Goal: Task Accomplishment & Management: Manage account settings

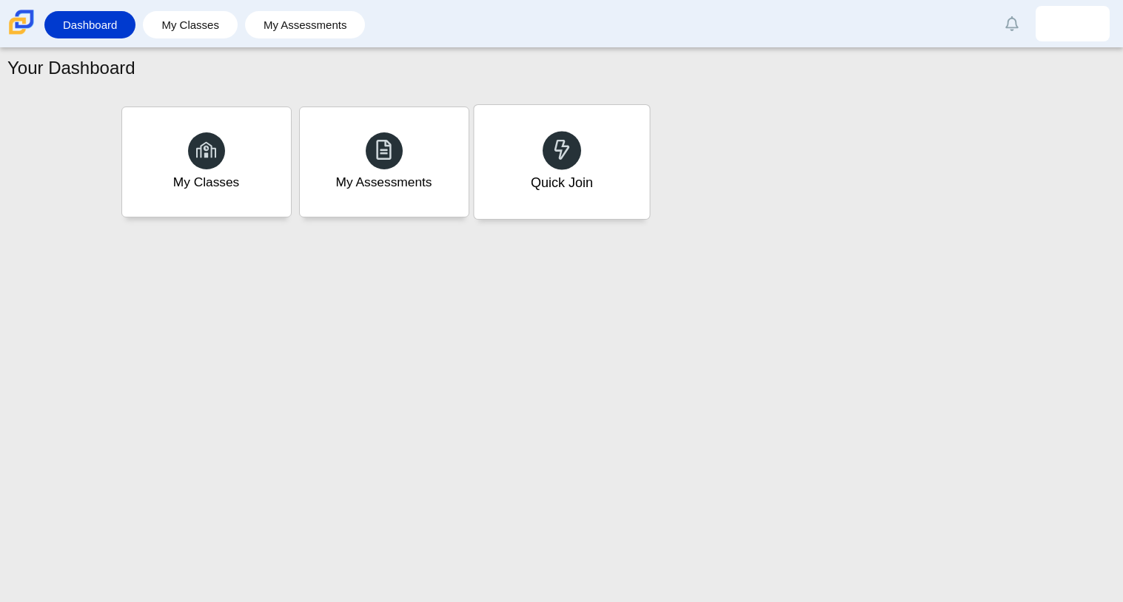
click at [554, 147] on use at bounding box center [562, 149] width 16 height 21
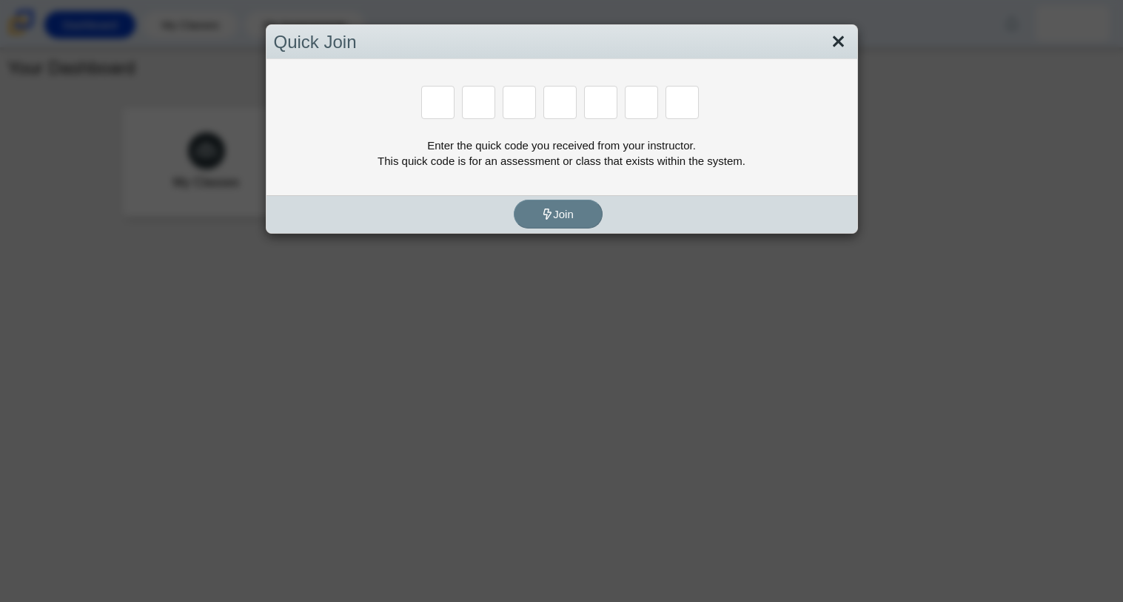
click at [835, 36] on link "Close" at bounding box center [838, 42] width 23 height 25
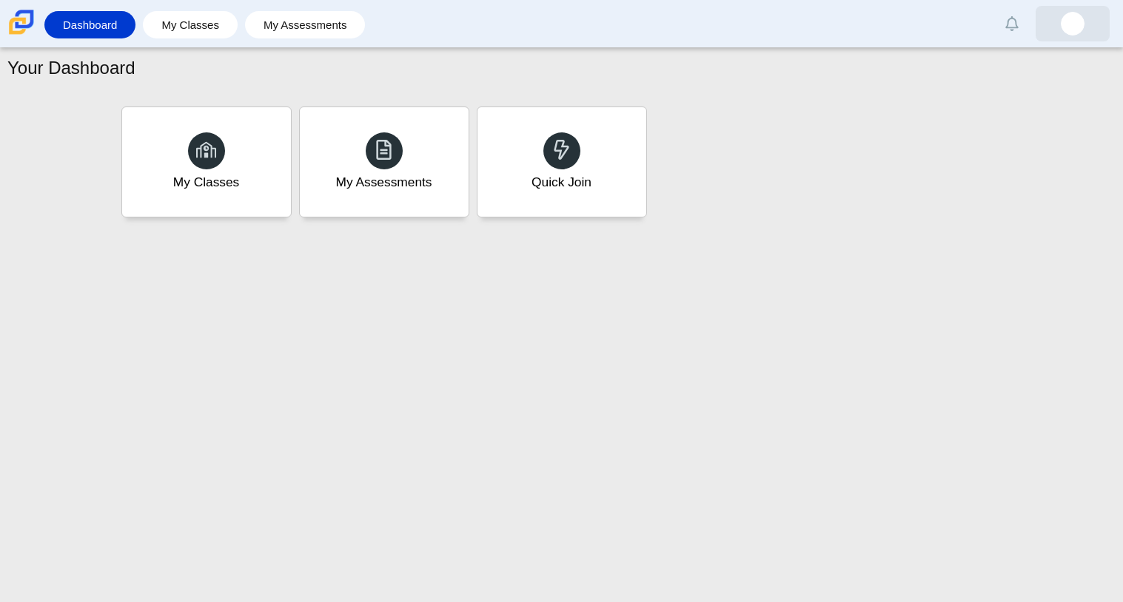
click at [1063, 29] on img at bounding box center [1073, 24] width 24 height 24
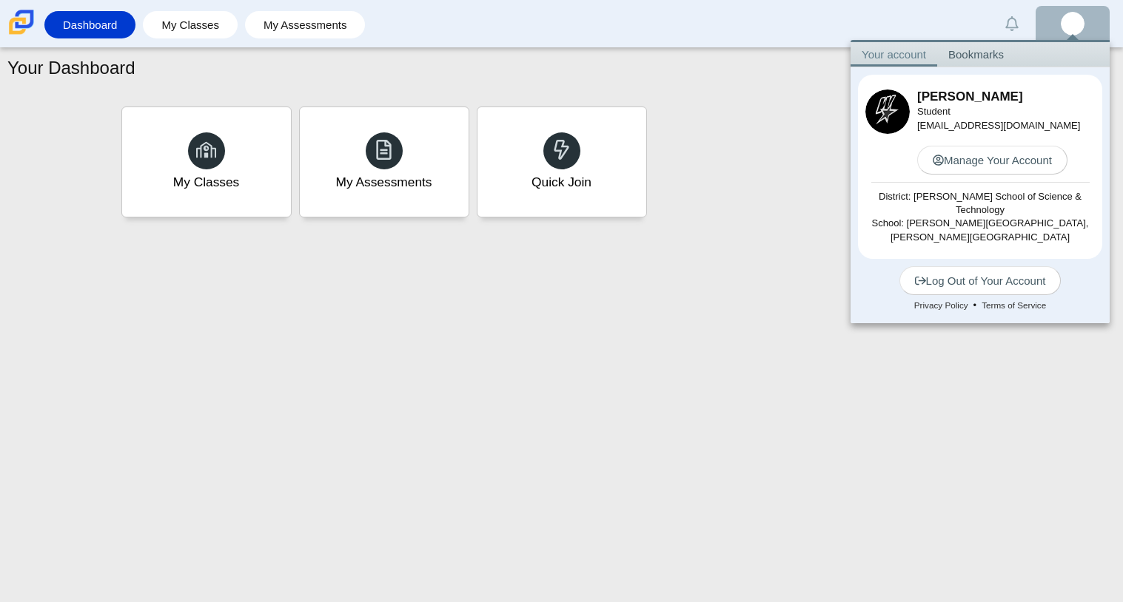
click at [641, 252] on div "Your Dashboard My Classes My Assessments Quick Join" at bounding box center [561, 325] width 1123 height 554
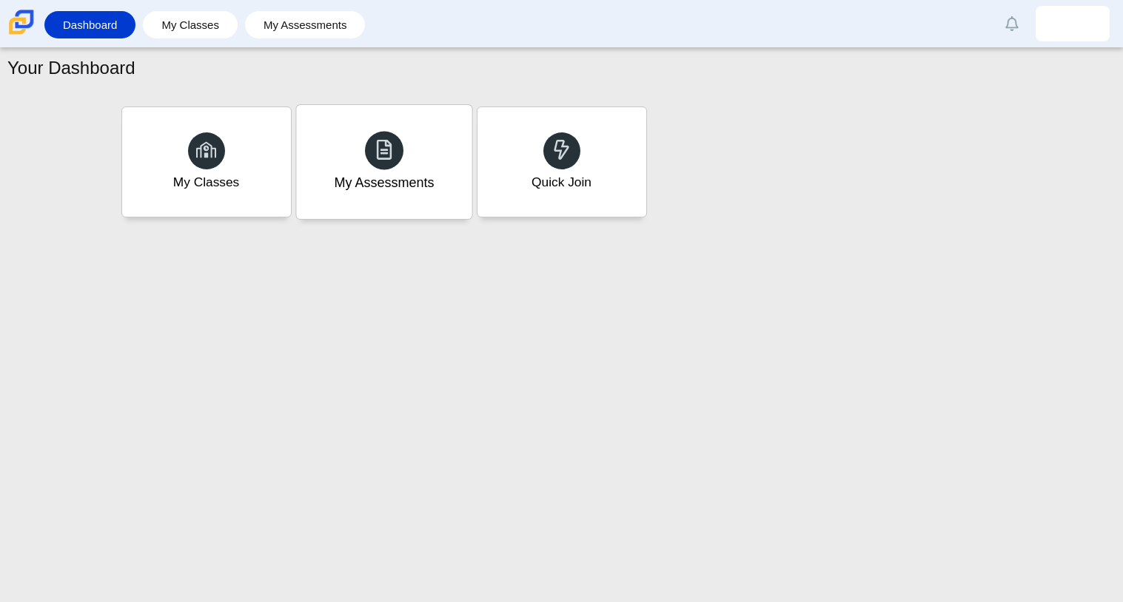
click at [428, 198] on div "My Assessments" at bounding box center [383, 162] width 175 height 114
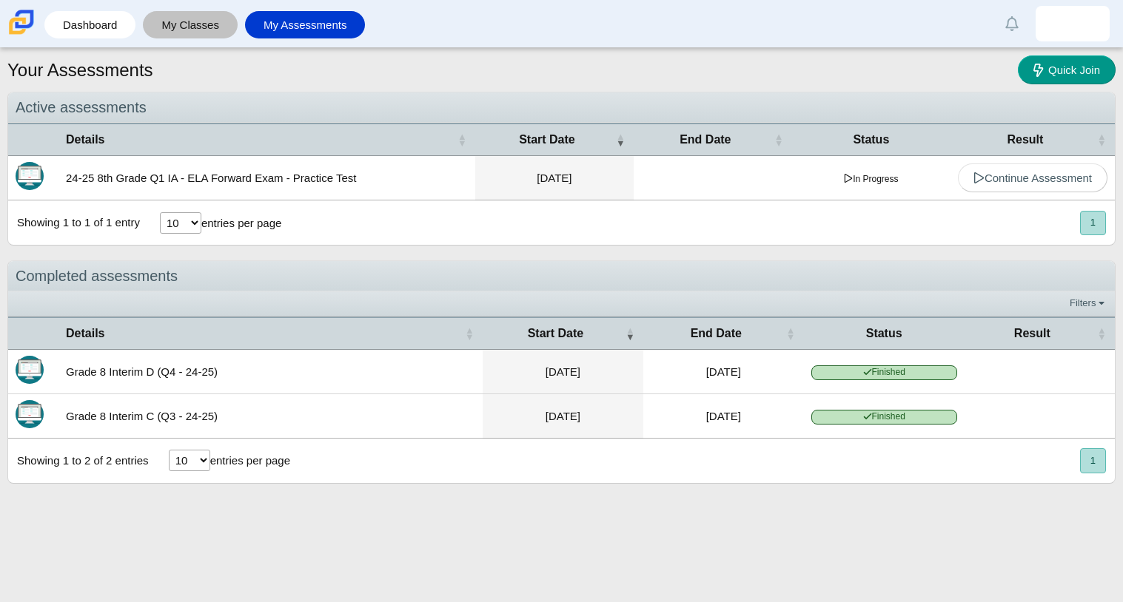
click at [184, 31] on link "My Classes" at bounding box center [190, 24] width 80 height 27
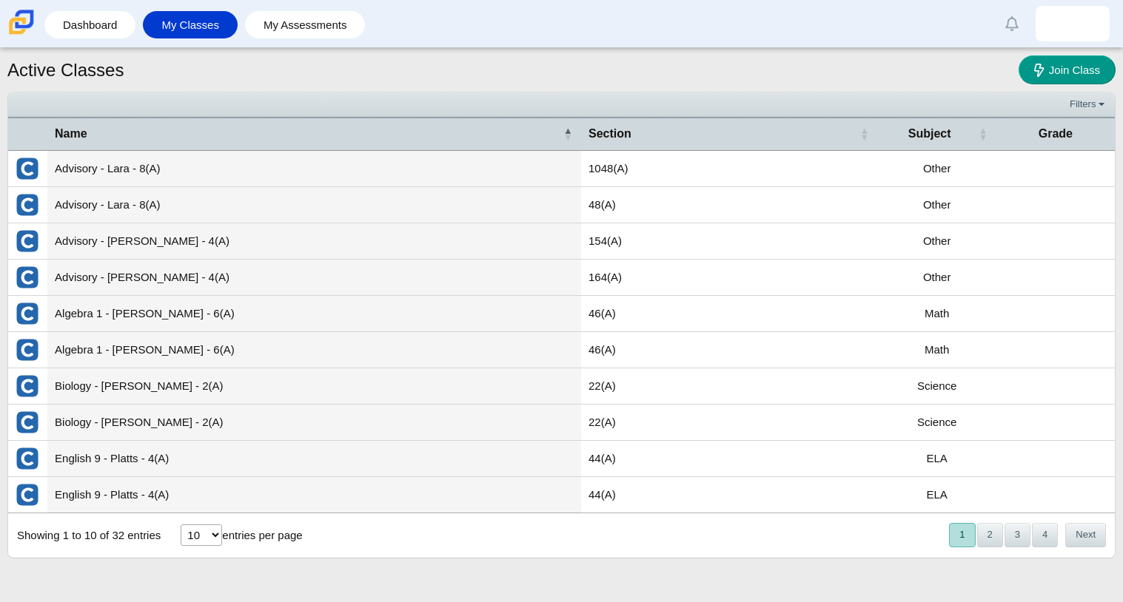
click at [211, 533] on select "10 25 50 100" at bounding box center [201, 535] width 41 height 21
click at [211, 532] on select "10 25 50 100" at bounding box center [201, 535] width 41 height 21
click at [448, 169] on td "Advisory - Lara - 8(A)" at bounding box center [314, 169] width 534 height 36
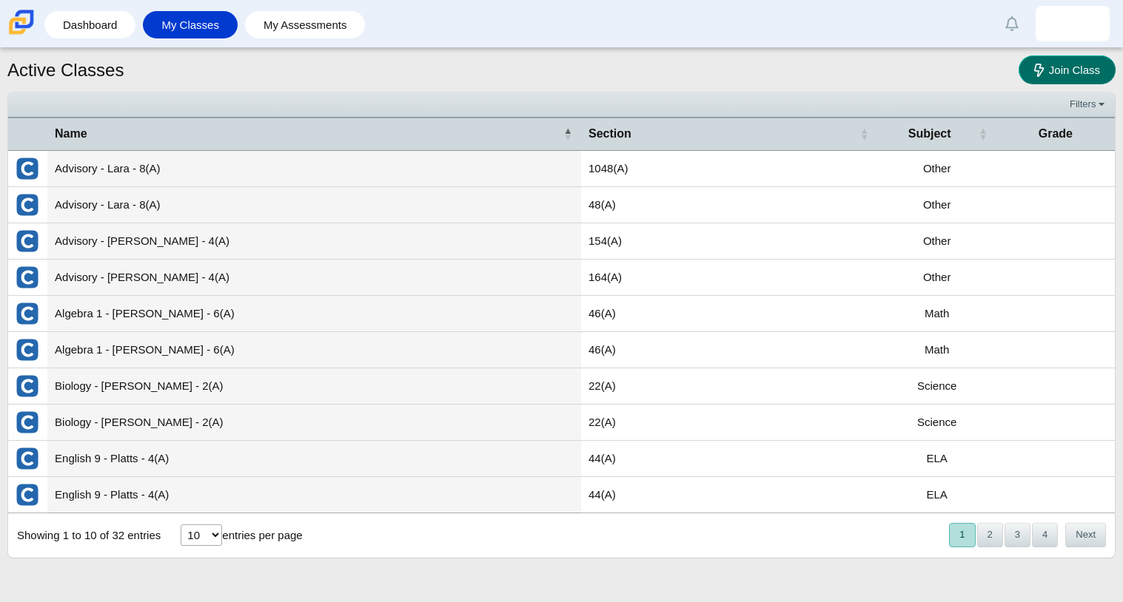
click at [1063, 64] on span "Join Class" at bounding box center [1074, 70] width 51 height 13
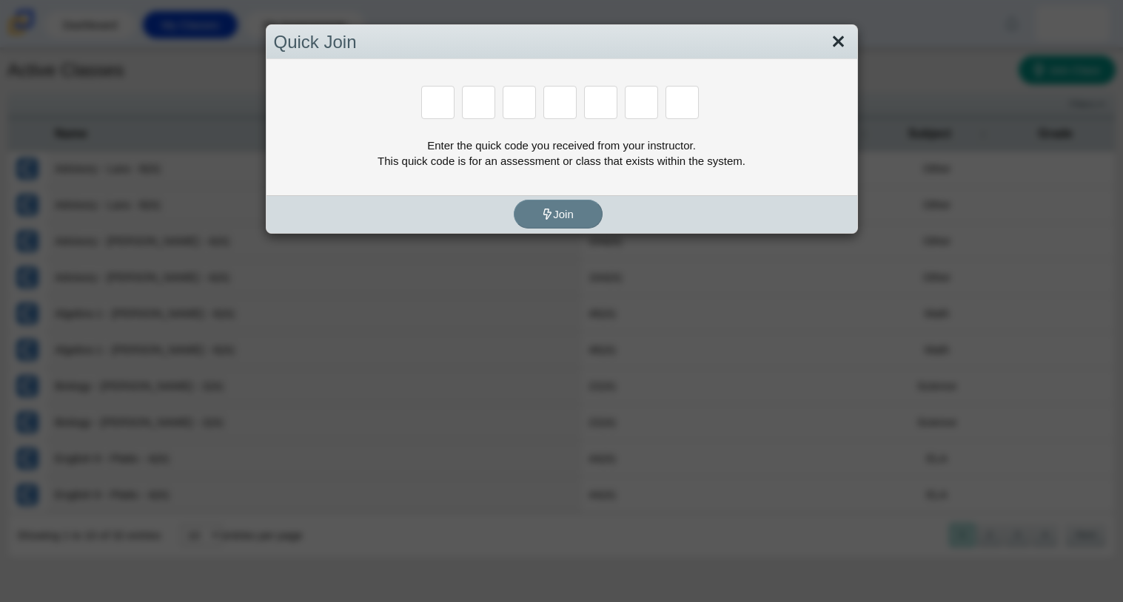
click at [833, 44] on link "Close" at bounding box center [838, 42] width 23 height 25
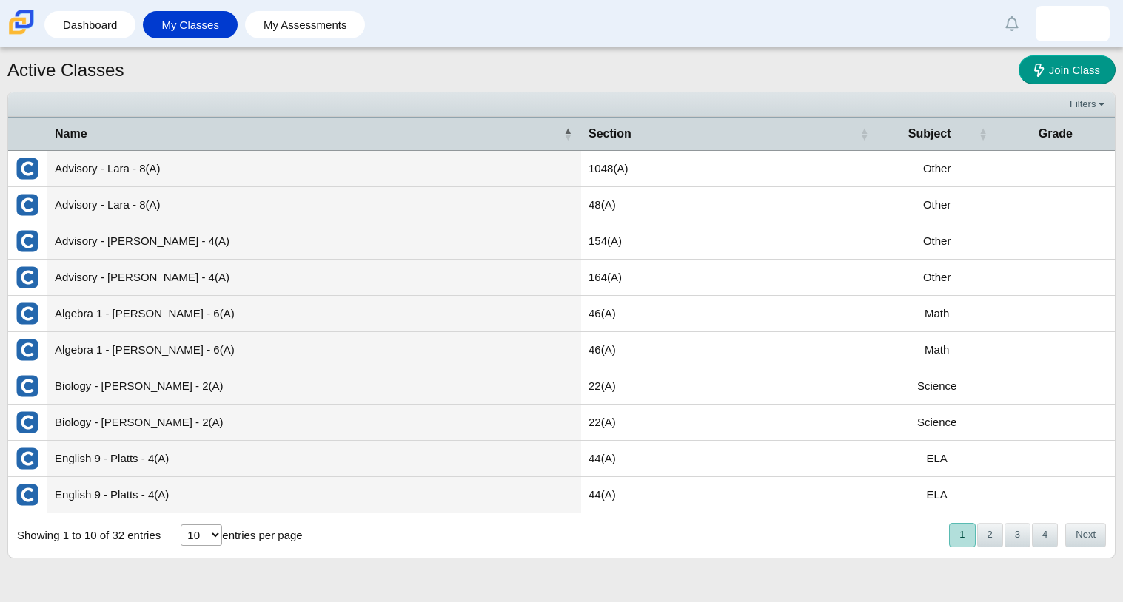
click at [454, 163] on td "Advisory - Lara - 8(A)" at bounding box center [314, 169] width 534 height 36
click at [1071, 71] on span "Join Class" at bounding box center [1074, 70] width 51 height 13
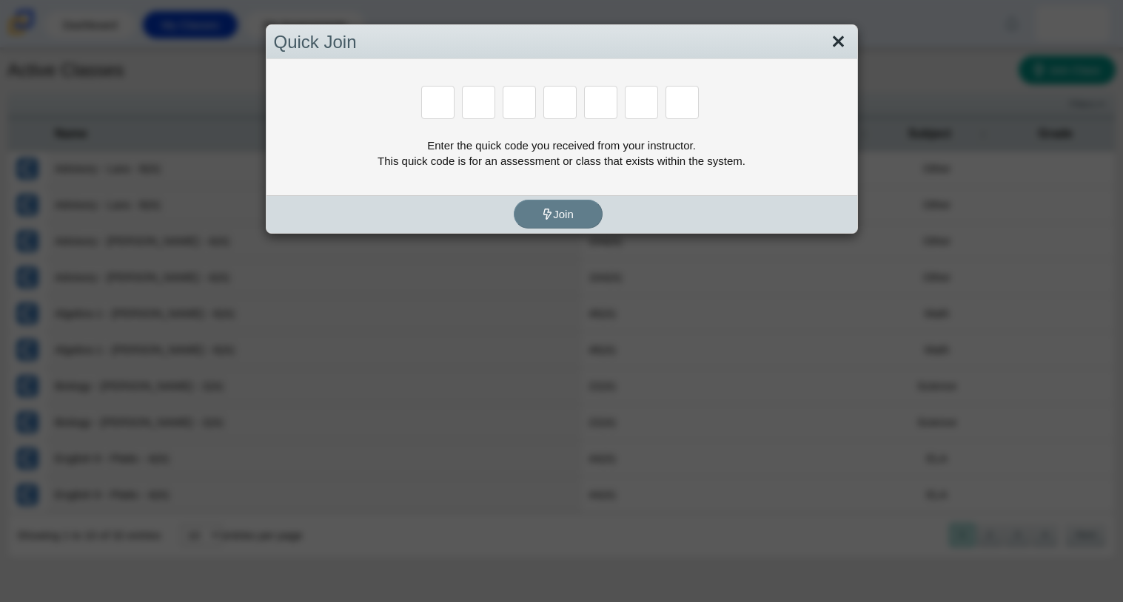
click at [831, 38] on link "Close" at bounding box center [838, 42] width 23 height 25
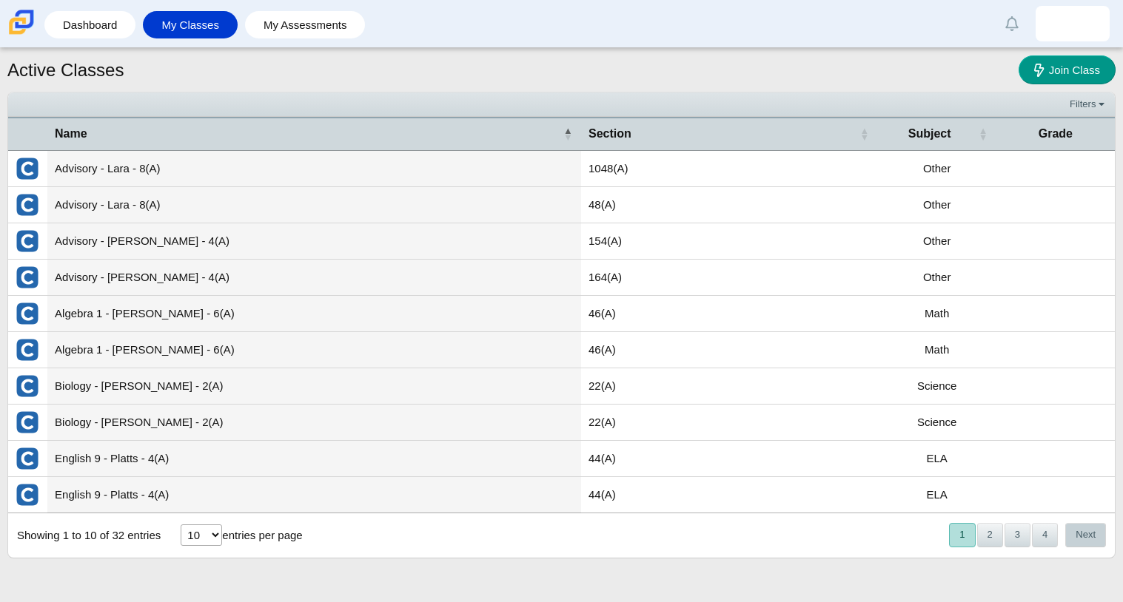
click at [1092, 546] on button "Next" at bounding box center [1085, 535] width 41 height 24
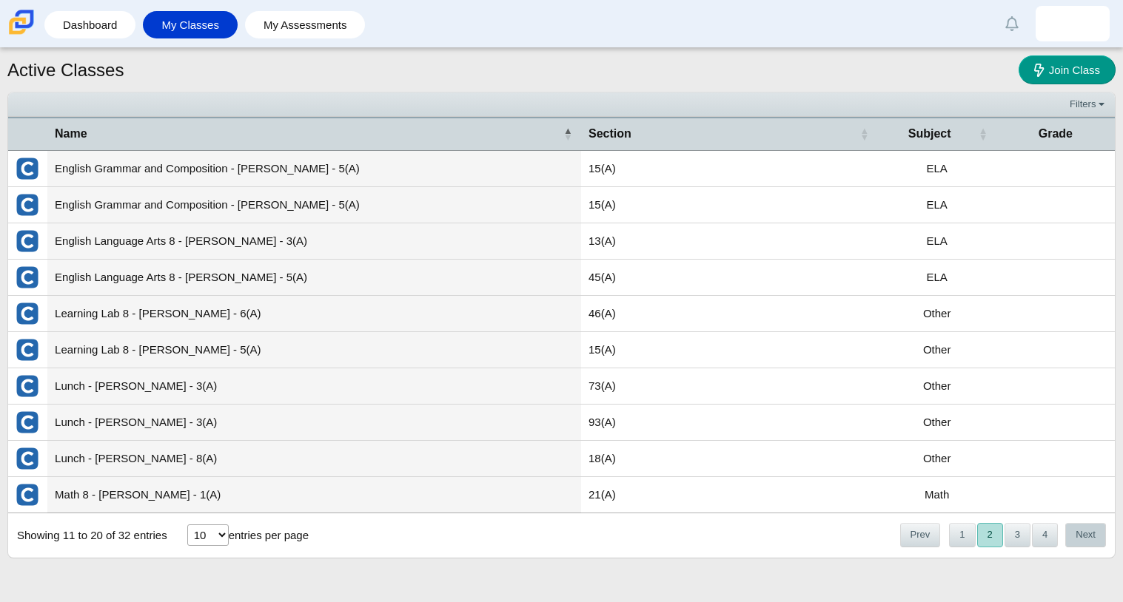
click at [1100, 539] on button "Next" at bounding box center [1085, 535] width 41 height 24
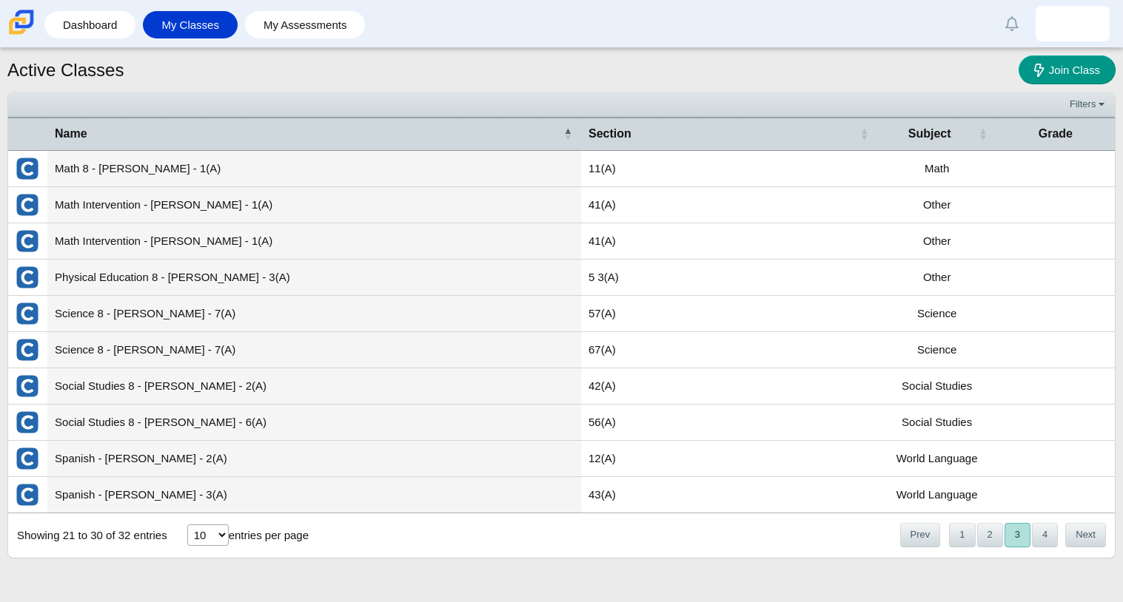
click at [1100, 539] on button "Next" at bounding box center [1085, 535] width 41 height 24
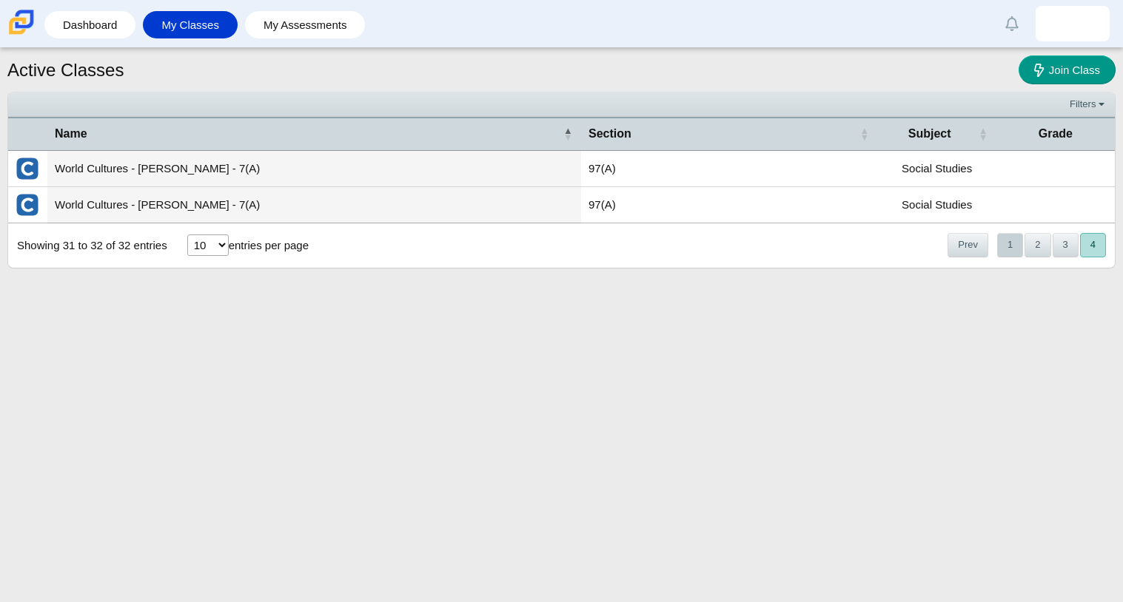
click at [1007, 241] on button "1" at bounding box center [1010, 245] width 26 height 24
